Goal: Task Accomplishment & Management: Manage account settings

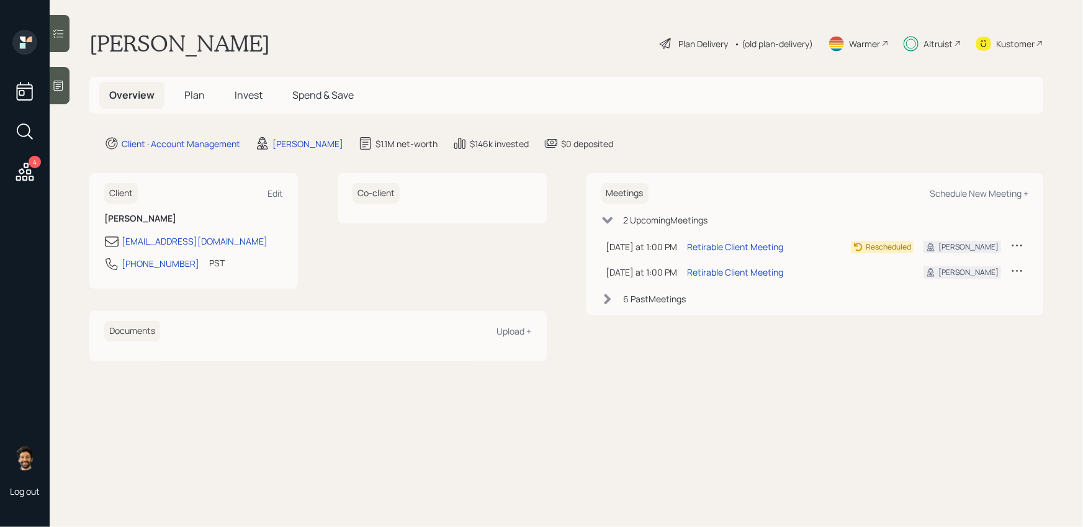
click at [27, 173] on icon at bounding box center [25, 172] width 18 height 18
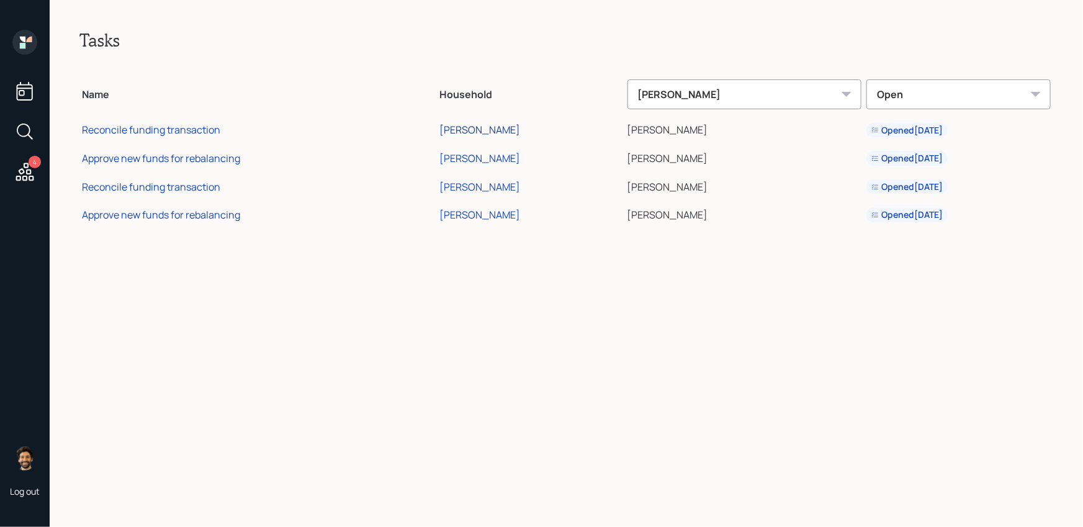
click at [505, 132] on div "[PERSON_NAME]" at bounding box center [480, 130] width 81 height 14
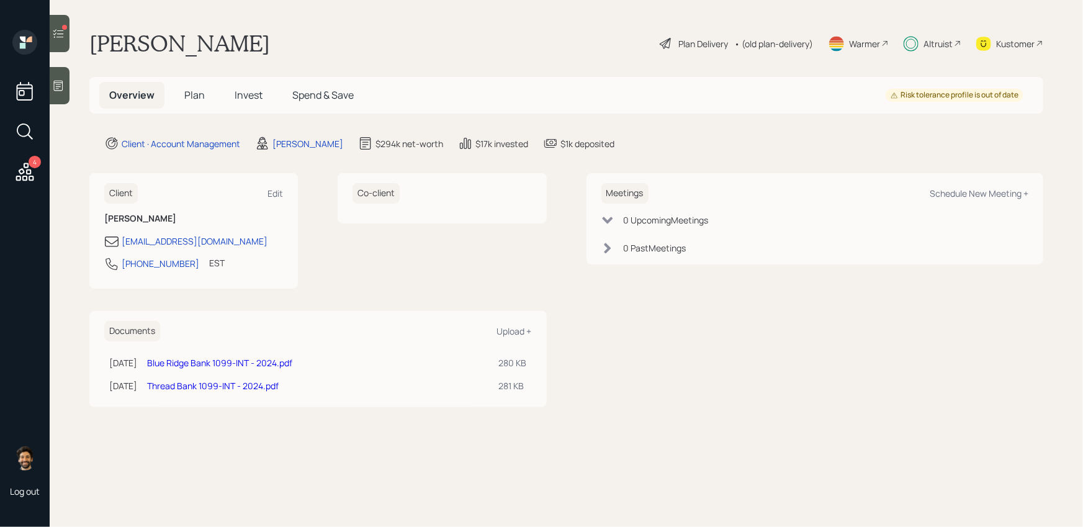
click at [243, 99] on span "Invest" at bounding box center [249, 95] width 28 height 14
